Goal: Navigation & Orientation: Find specific page/section

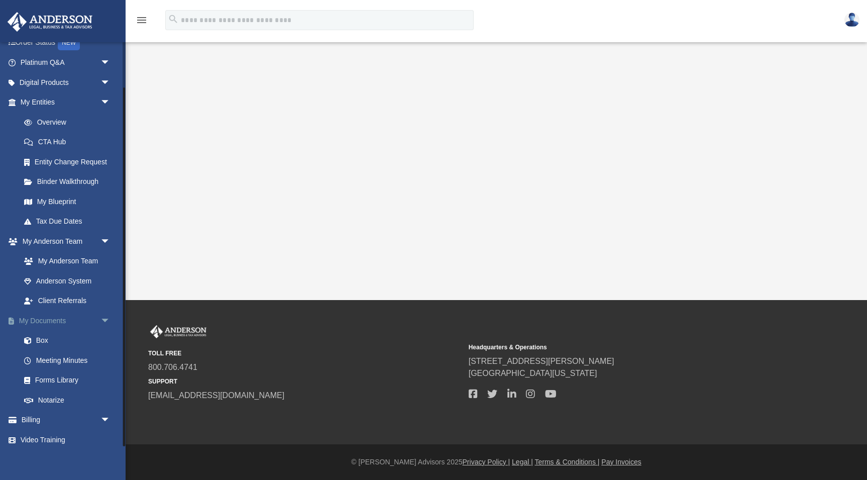
click at [105, 315] on span "arrow_drop_down" at bounding box center [110, 320] width 20 height 21
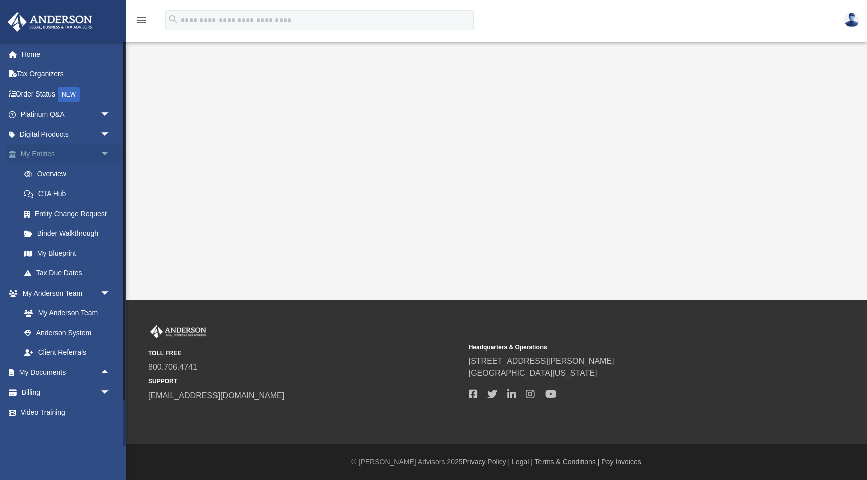
click at [108, 151] on span "arrow_drop_down" at bounding box center [110, 154] width 20 height 21
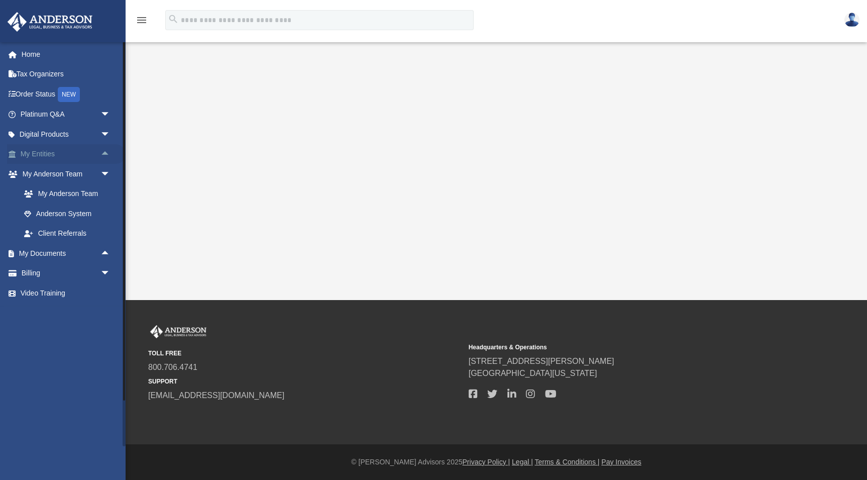
click at [107, 152] on span "arrow_drop_up" at bounding box center [110, 154] width 20 height 21
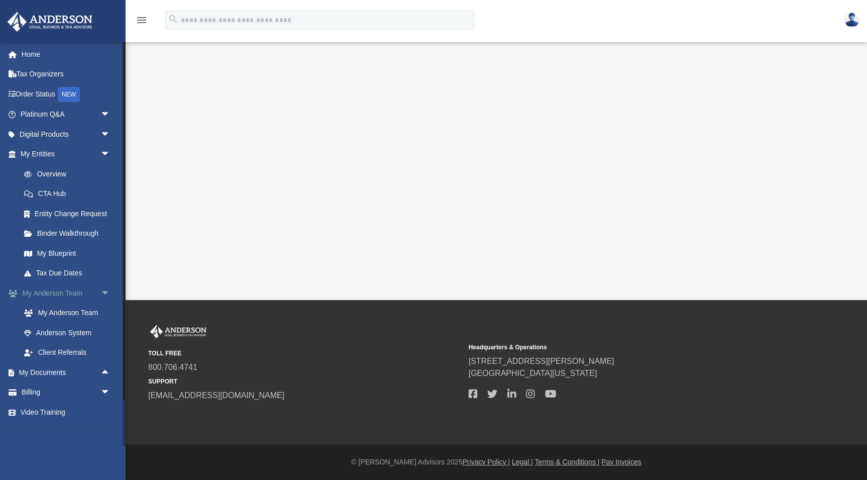
click at [66, 290] on link "My Anderson Team arrow_drop_down" at bounding box center [66, 293] width 119 height 20
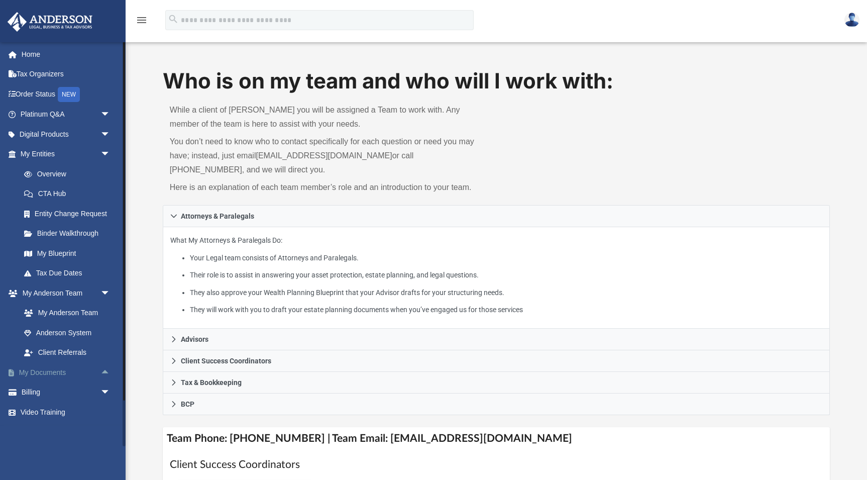
click at [54, 369] on link "My Documents arrow_drop_up" at bounding box center [66, 372] width 119 height 20
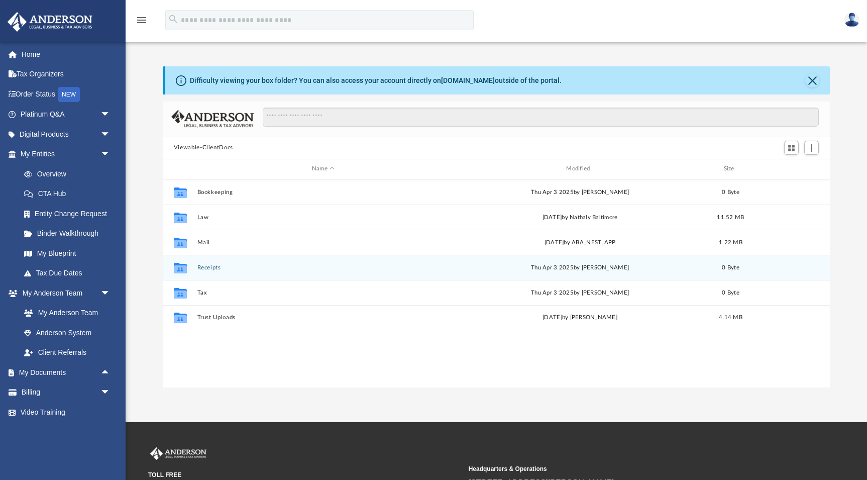
scroll to position [229, 668]
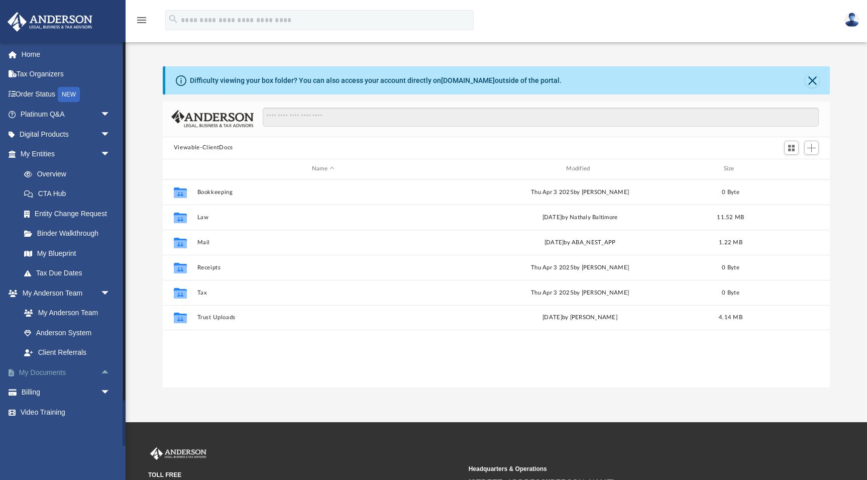
click at [105, 368] on span "arrow_drop_up" at bounding box center [110, 372] width 20 height 21
click at [43, 384] on link "Box" at bounding box center [70, 392] width 112 height 20
click at [41, 389] on link "Box" at bounding box center [70, 392] width 112 height 20
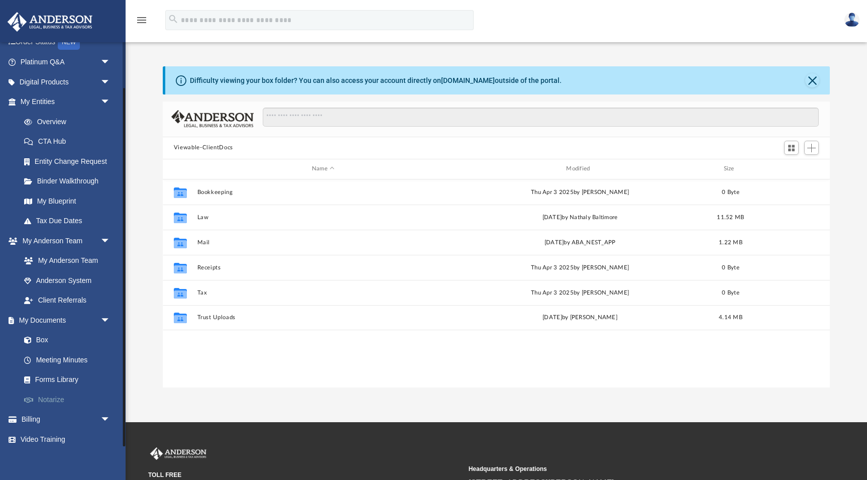
scroll to position [52, 0]
click at [42, 336] on link "Box" at bounding box center [70, 341] width 112 height 20
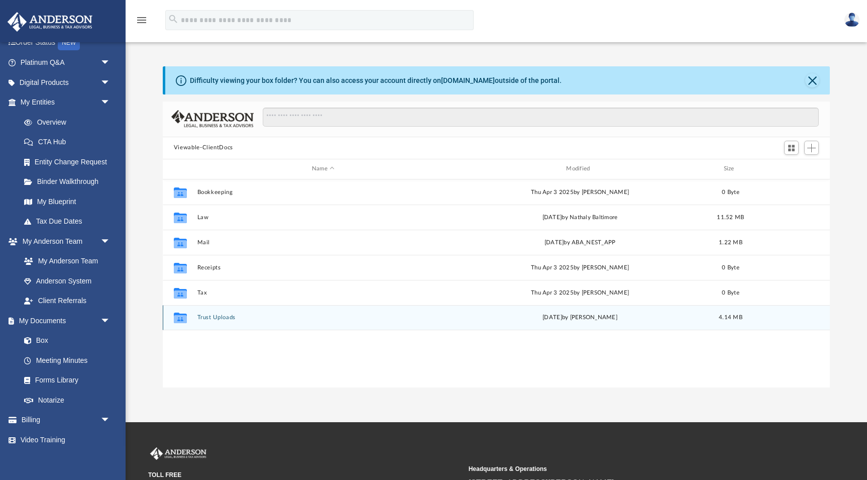
click at [183, 321] on icon "grid" at bounding box center [180, 317] width 13 height 11
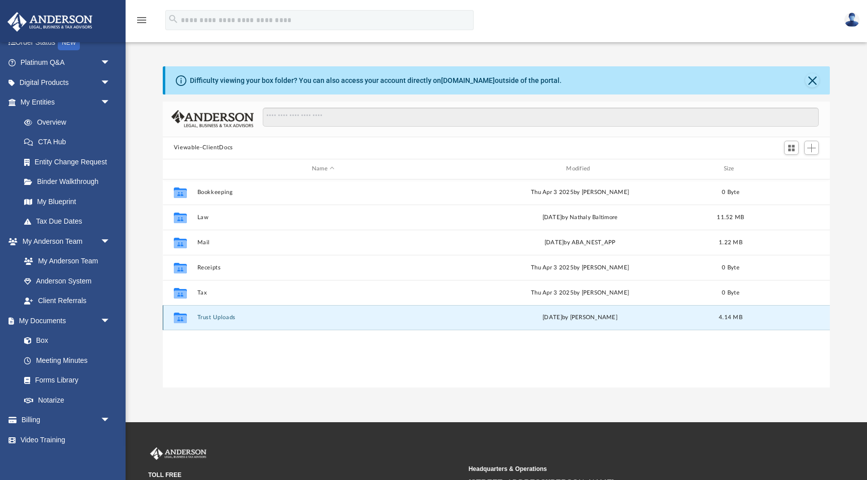
click at [216, 316] on button "Trust Uploads" at bounding box center [323, 317] width 252 height 7
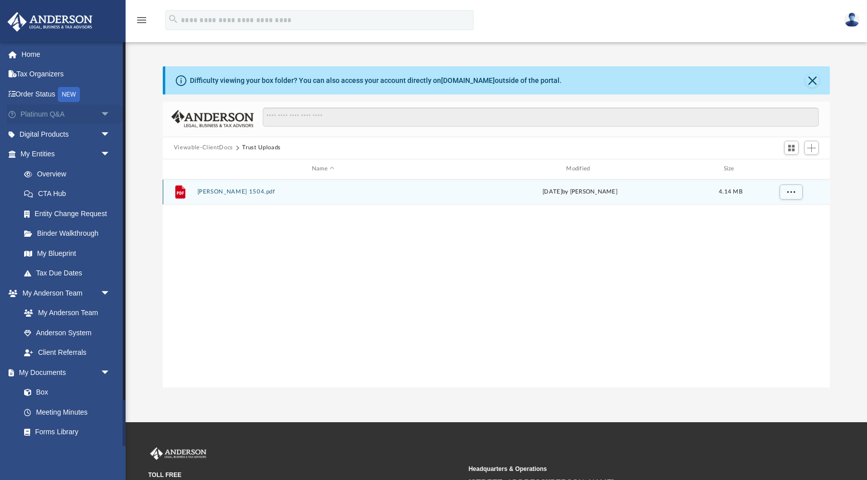
scroll to position [0, 0]
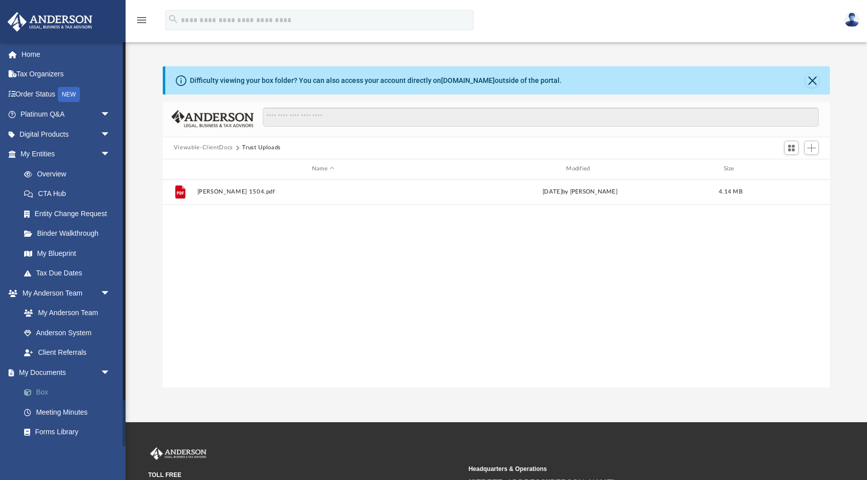
click at [44, 389] on link "Box" at bounding box center [70, 392] width 112 height 20
click at [43, 385] on link "Box" at bounding box center [70, 392] width 112 height 20
click at [44, 388] on link "Box" at bounding box center [70, 392] width 112 height 20
click at [57, 407] on link "Meeting Minutes" at bounding box center [70, 412] width 112 height 20
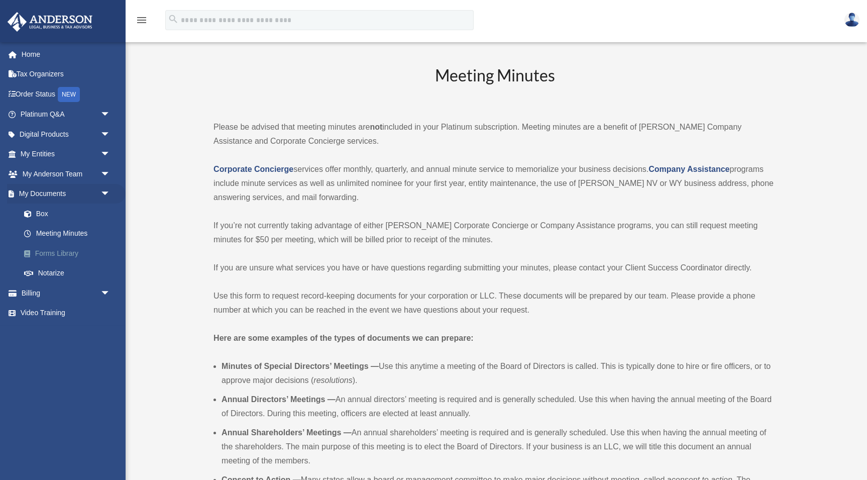
click at [54, 251] on link "Forms Library" at bounding box center [70, 253] width 112 height 20
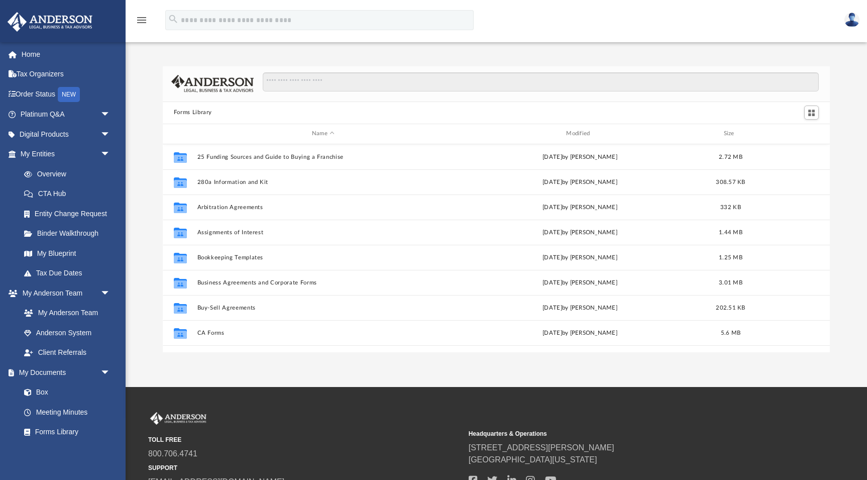
scroll to position [229, 668]
click at [59, 349] on link "Client Referrals" at bounding box center [70, 353] width 112 height 20
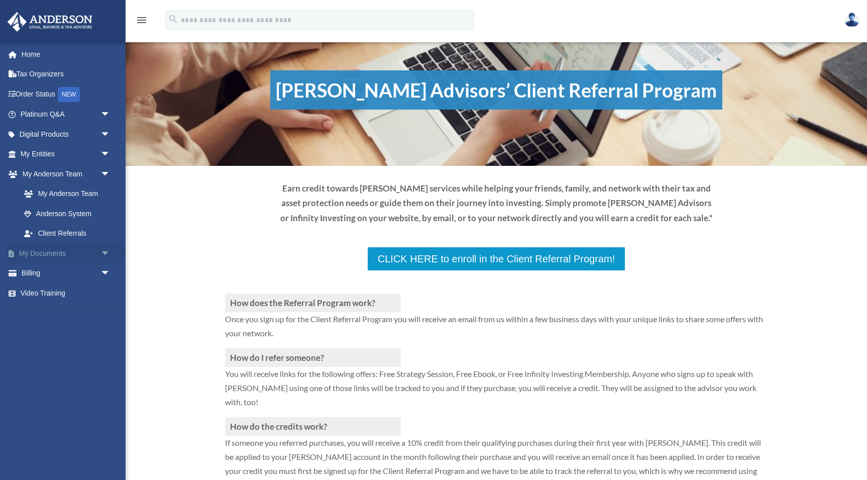
click at [63, 249] on link "My Documents arrow_drop_down" at bounding box center [66, 253] width 119 height 20
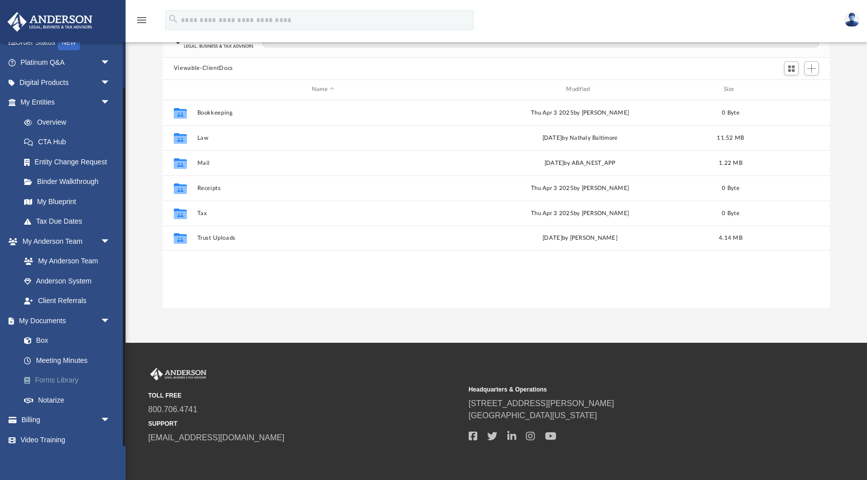
scroll to position [81, 0]
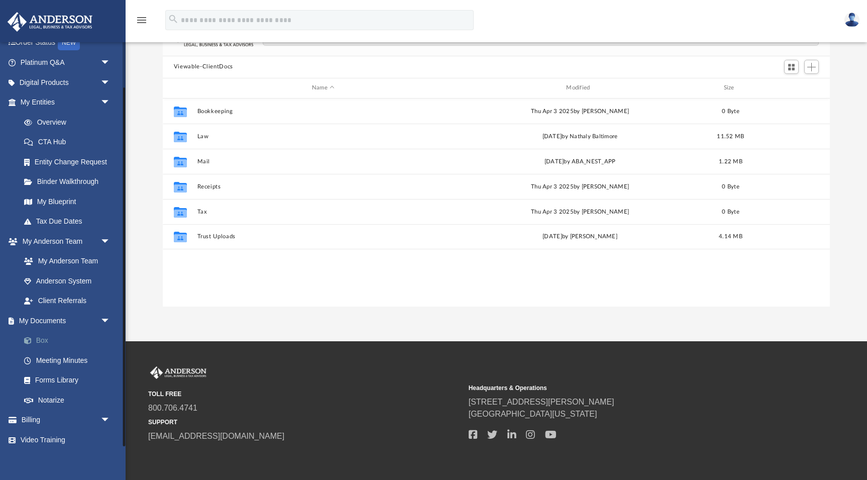
click at [42, 335] on link "Box" at bounding box center [70, 341] width 112 height 20
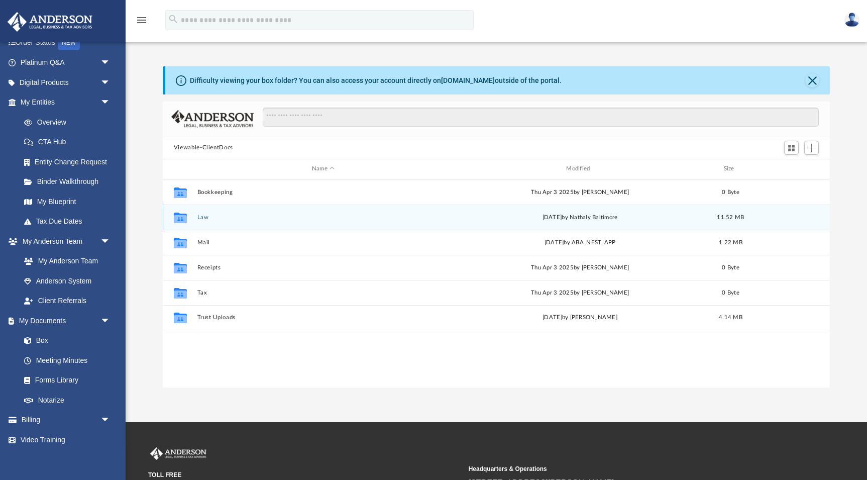
scroll to position [0, 0]
